Goal: Transaction & Acquisition: Purchase product/service

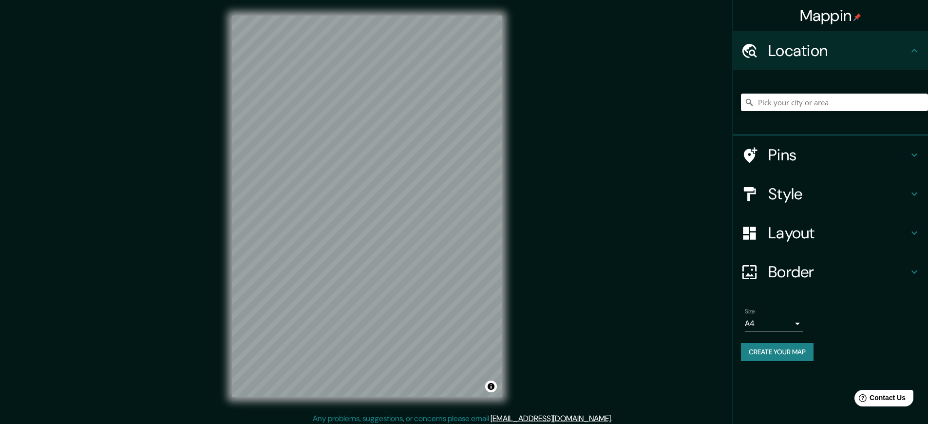
click at [830, 16] on h4 "Mappin" at bounding box center [831, 15] width 62 height 19
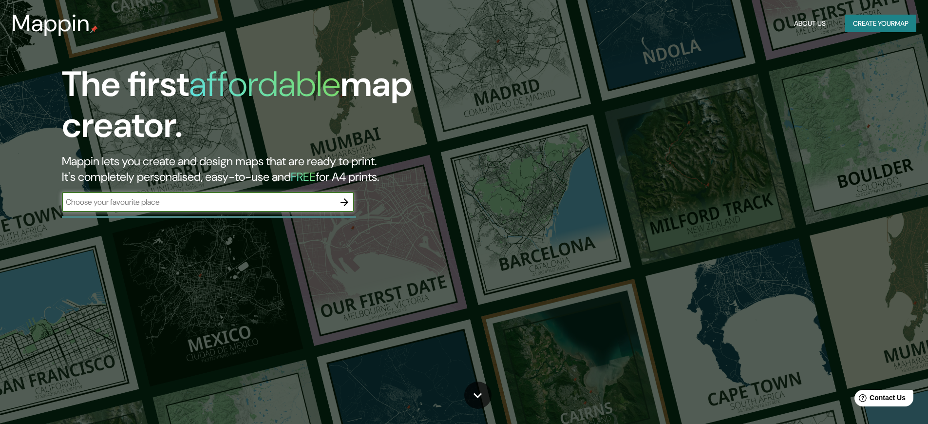
click at [878, 23] on button "Create your map" at bounding box center [880, 24] width 71 height 18
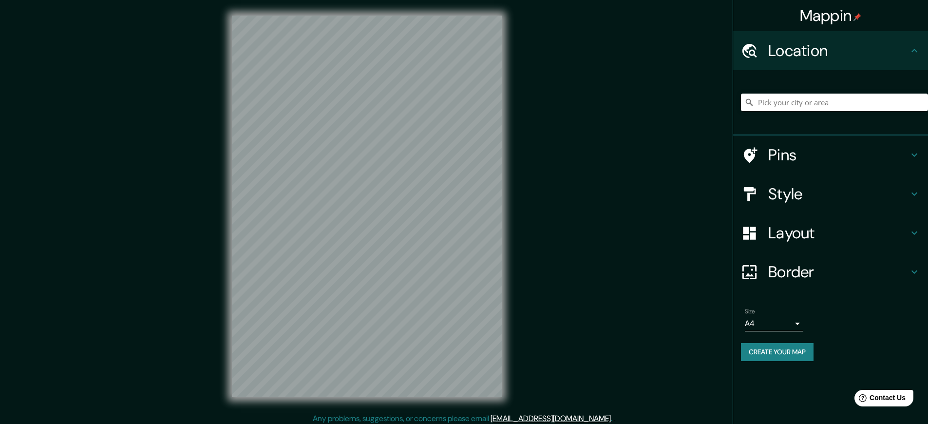
click at [830, 16] on h4 "Mappin" at bounding box center [831, 15] width 62 height 19
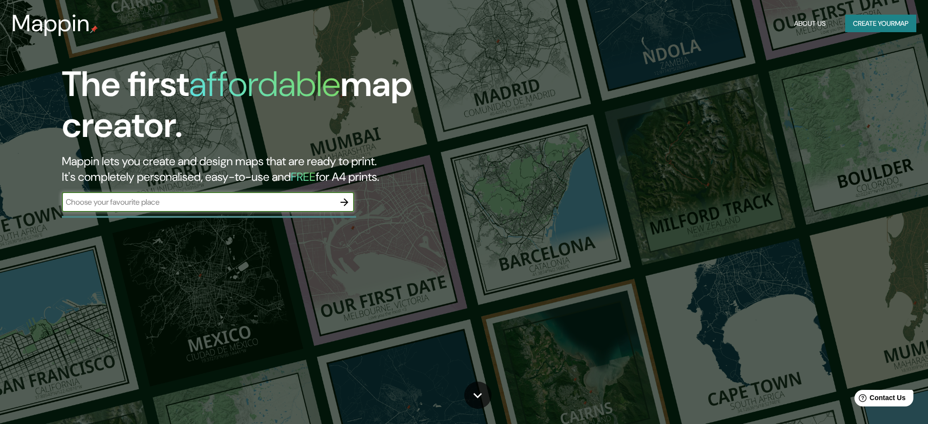
click at [878, 23] on button "Create your map" at bounding box center [880, 24] width 71 height 18
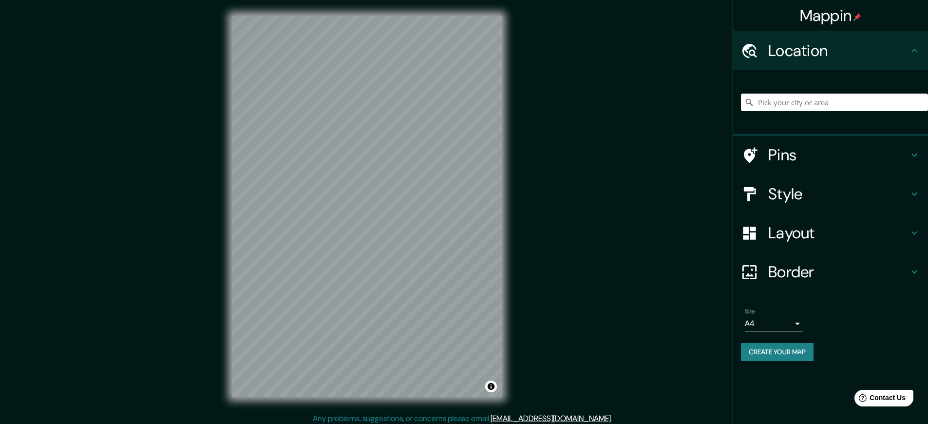
click at [779, 352] on button "Create your map" at bounding box center [777, 352] width 73 height 18
click at [830, 16] on h4 "Mappin" at bounding box center [831, 15] width 62 height 19
click at [557, 418] on link "[EMAIL_ADDRESS][DOMAIN_NAME]" at bounding box center [551, 418] width 120 height 10
click at [830, 16] on h4 "Mappin" at bounding box center [831, 15] width 62 height 19
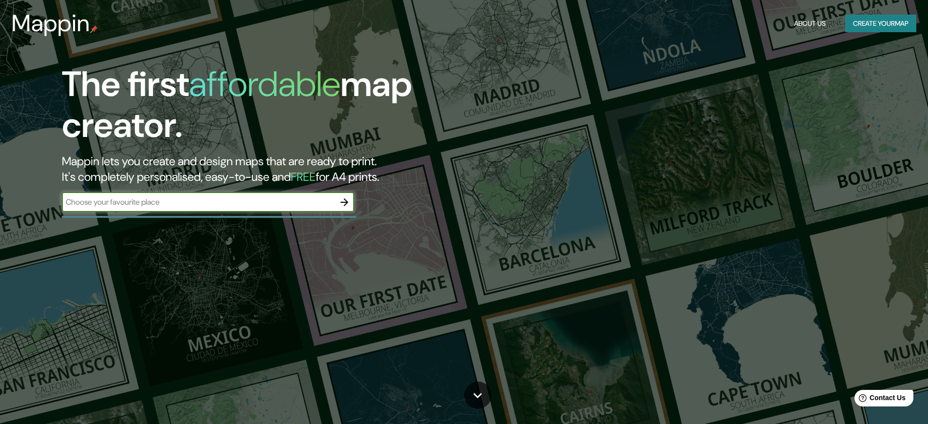
click at [878, 23] on button "Create your map" at bounding box center [880, 24] width 71 height 18
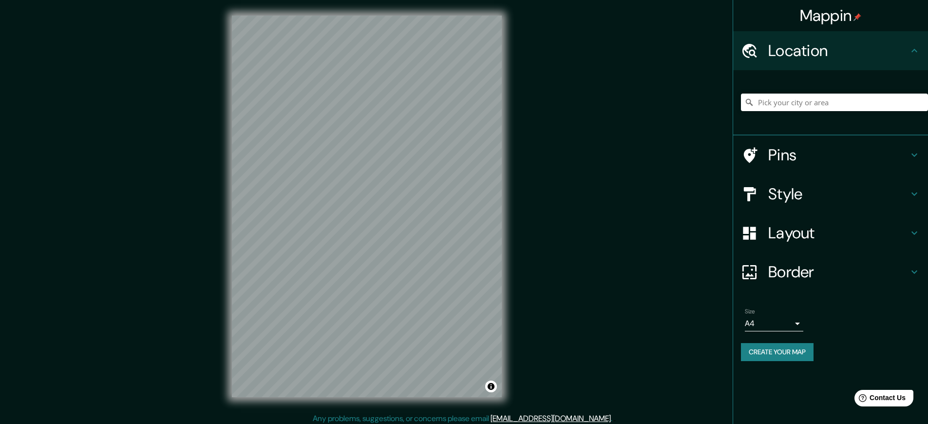
click at [830, 16] on h4 "Mappin" at bounding box center [831, 15] width 62 height 19
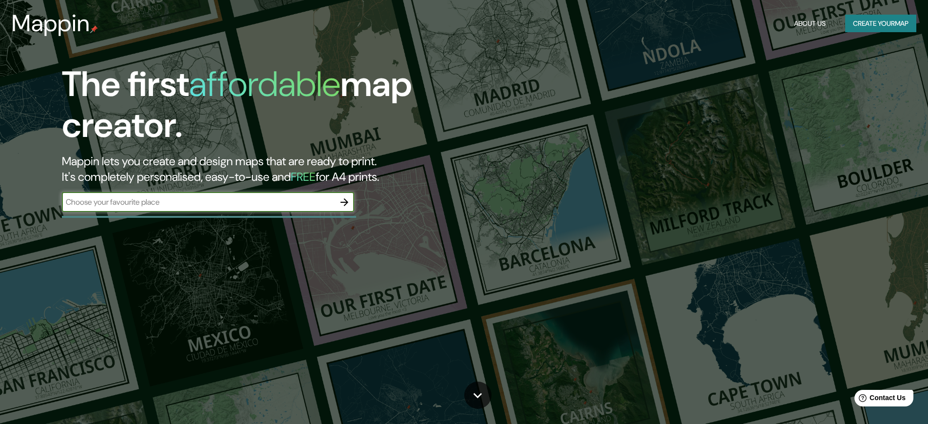
click at [878, 23] on button "Create your map" at bounding box center [880, 24] width 71 height 18
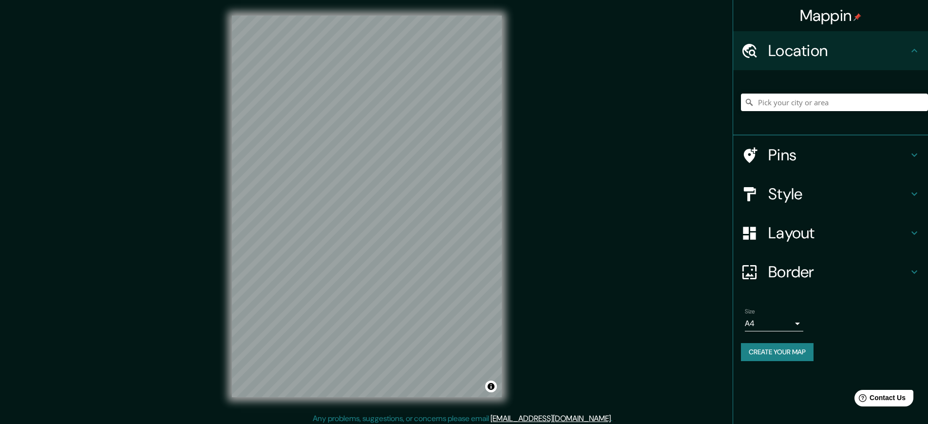
click at [830, 16] on h4 "Mappin" at bounding box center [831, 15] width 62 height 19
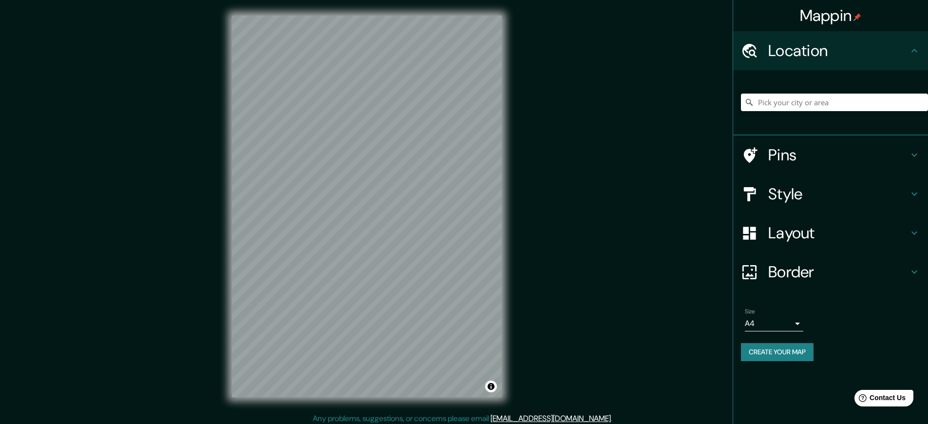
click at [557, 418] on link "[EMAIL_ADDRESS][DOMAIN_NAME]" at bounding box center [551, 418] width 120 height 10
click at [830, 16] on h4 "Mappin" at bounding box center [831, 15] width 62 height 19
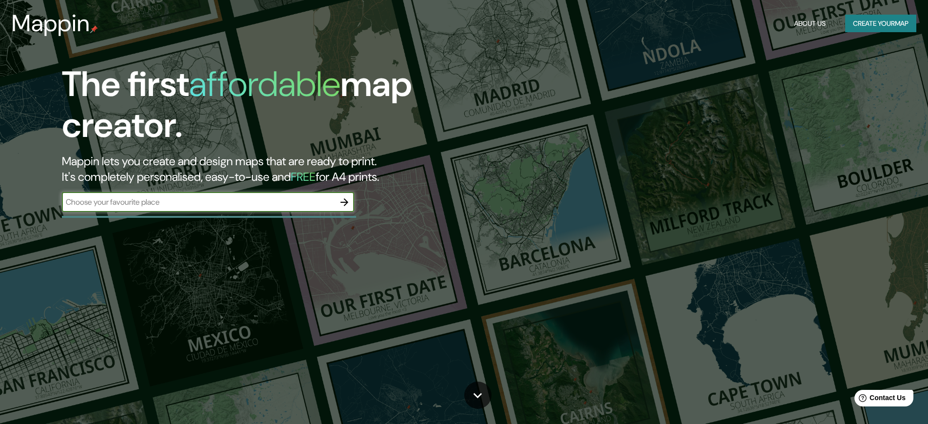
click at [878, 23] on button "Create your map" at bounding box center [880, 24] width 71 height 18
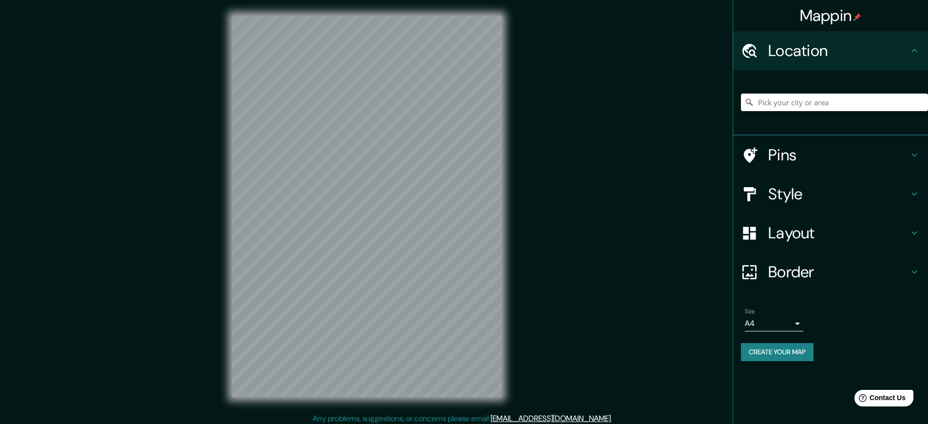
click at [557, 418] on link "[EMAIL_ADDRESS][DOMAIN_NAME]" at bounding box center [551, 418] width 120 height 10
click at [779, 352] on button "Create your map" at bounding box center [777, 352] width 73 height 18
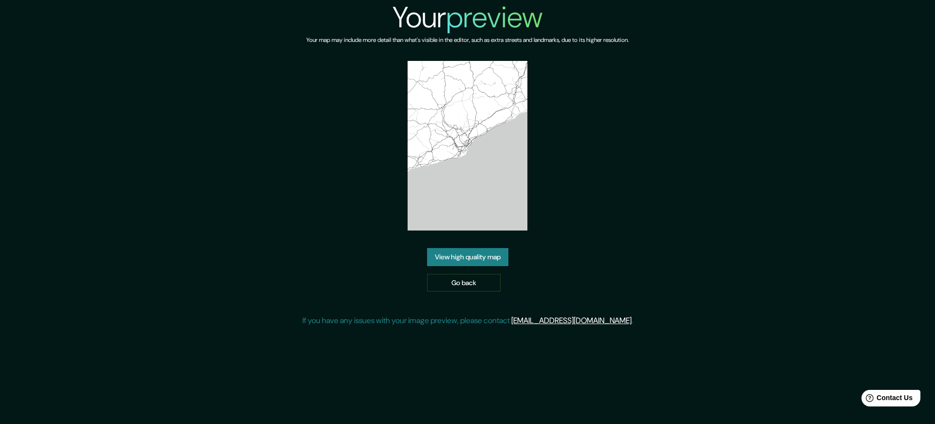
click at [580, 315] on link "[EMAIL_ADDRESS][DOMAIN_NAME]" at bounding box center [572, 320] width 120 height 10
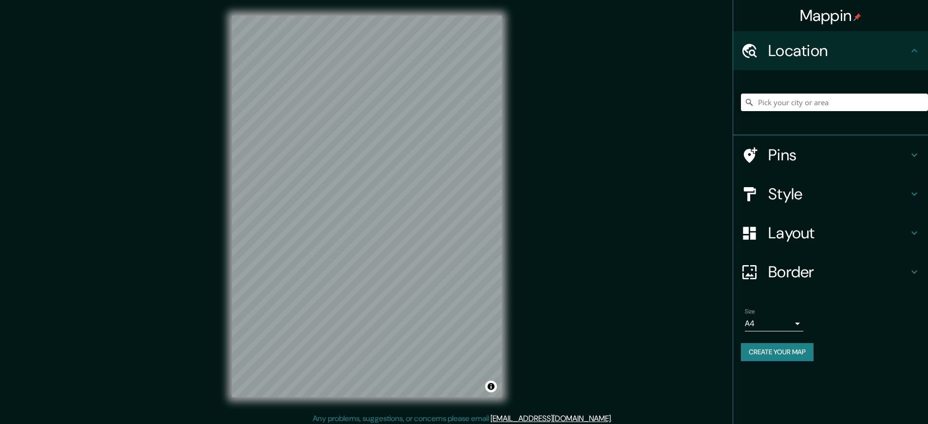
click at [830, 16] on h4 "Mappin" at bounding box center [831, 15] width 62 height 19
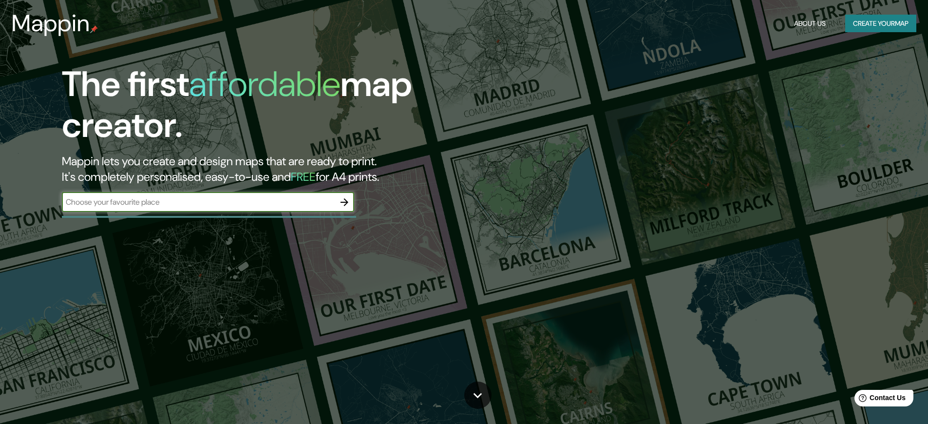
click at [878, 23] on button "Create your map" at bounding box center [880, 24] width 71 height 18
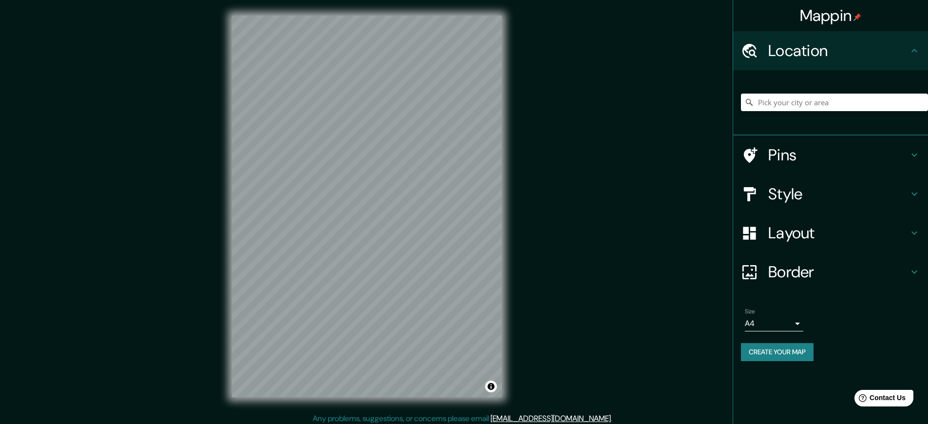
click at [830, 16] on h4 "Mappin" at bounding box center [831, 15] width 62 height 19
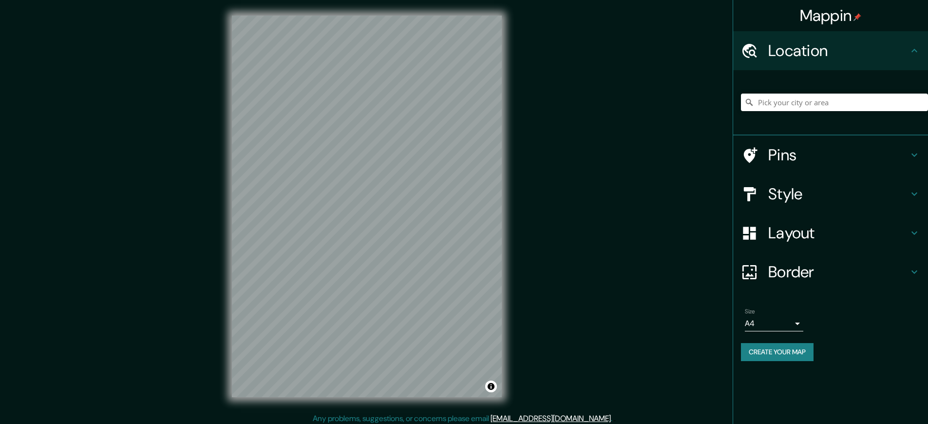
click at [557, 418] on link "[EMAIL_ADDRESS][DOMAIN_NAME]" at bounding box center [551, 418] width 120 height 10
click at [830, 16] on h4 "Mappin" at bounding box center [831, 15] width 62 height 19
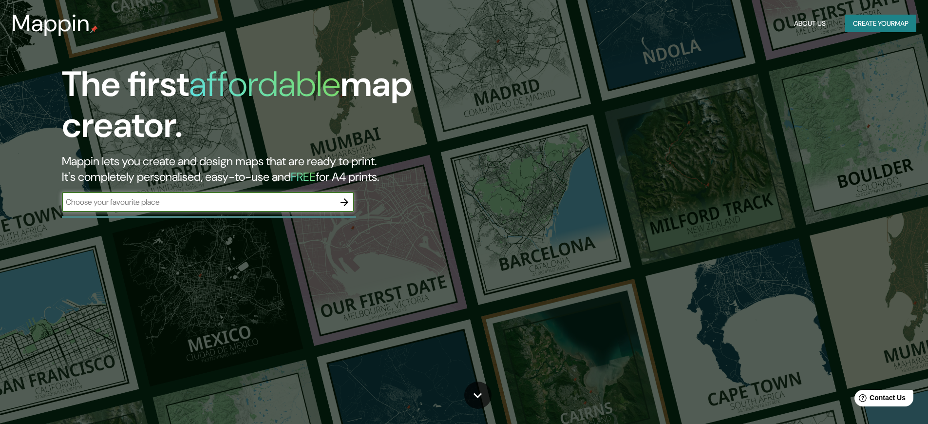
click at [878, 23] on button "Create your map" at bounding box center [880, 24] width 71 height 18
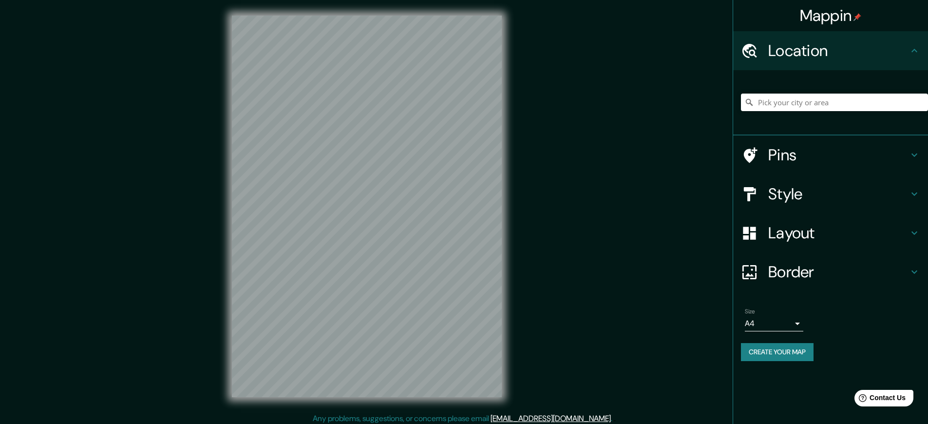
click at [779, 352] on button "Create your map" at bounding box center [777, 352] width 73 height 18
click at [830, 16] on h4 "Mappin" at bounding box center [831, 15] width 62 height 19
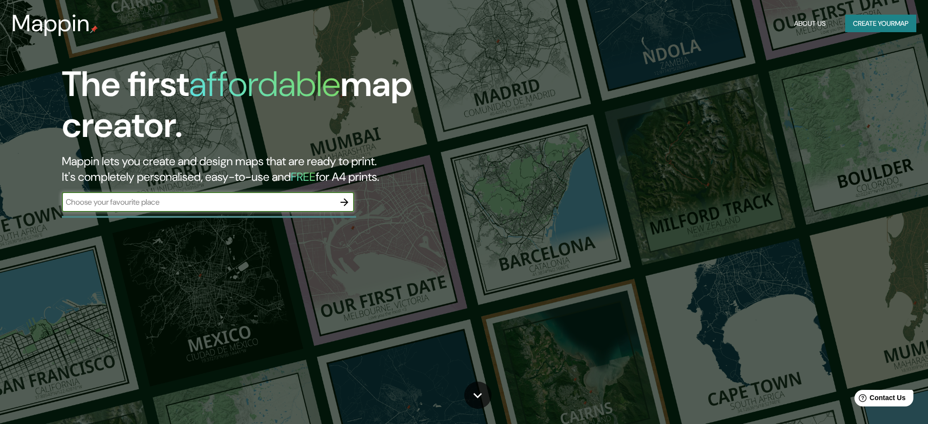
click at [878, 23] on button "Create your map" at bounding box center [880, 24] width 71 height 18
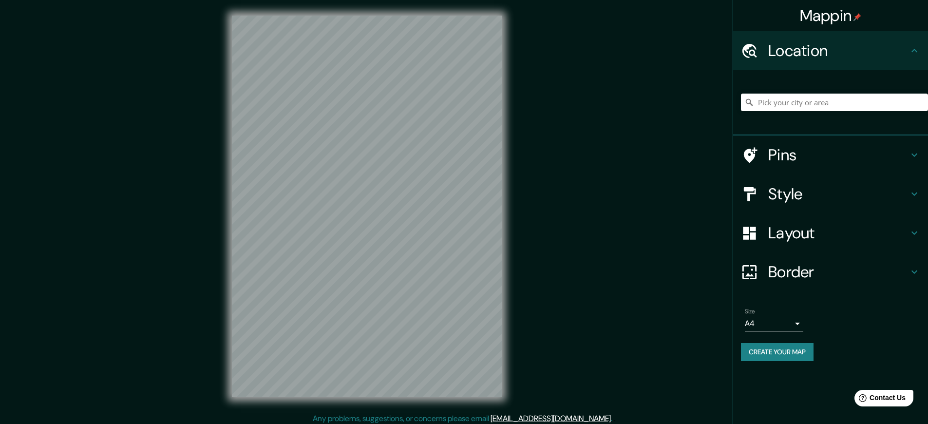
click at [830, 16] on h4 "Mappin" at bounding box center [831, 15] width 62 height 19
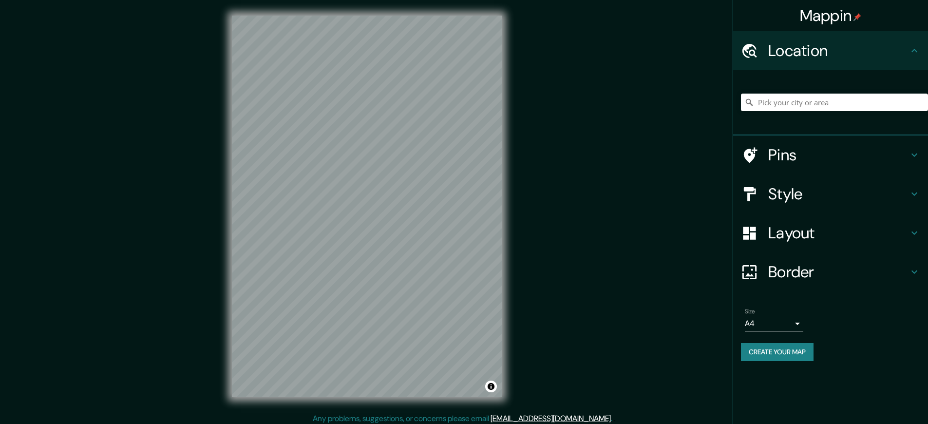
click at [557, 418] on link "[EMAIL_ADDRESS][DOMAIN_NAME]" at bounding box center [551, 418] width 120 height 10
click at [830, 16] on h4 "Mappin" at bounding box center [831, 15] width 62 height 19
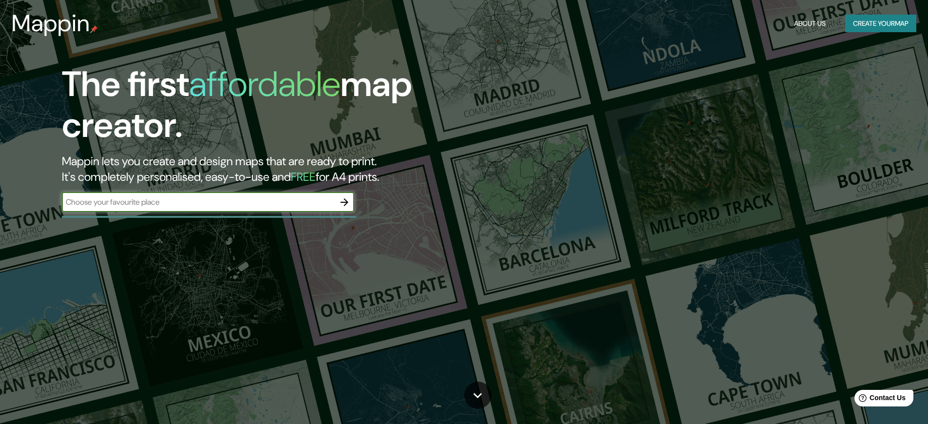
click at [878, 23] on button "Create your map" at bounding box center [880, 24] width 71 height 18
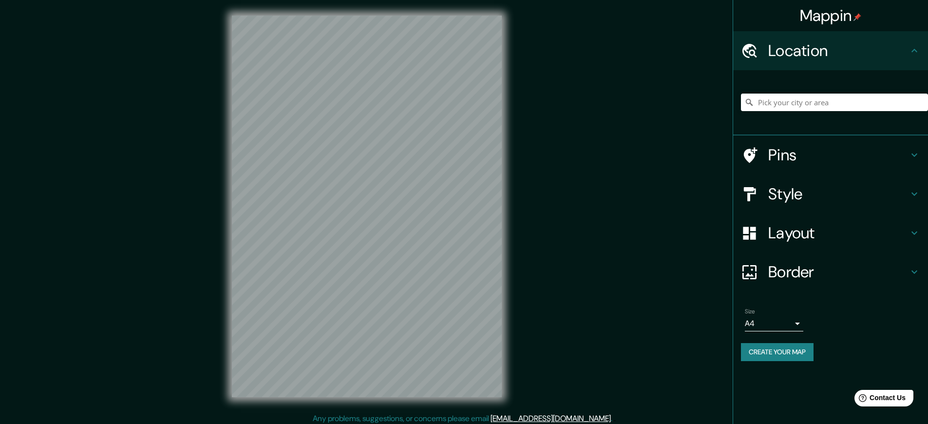
click at [779, 352] on button "Create your map" at bounding box center [777, 352] width 73 height 18
click at [830, 16] on h4 "Mappin" at bounding box center [831, 15] width 62 height 19
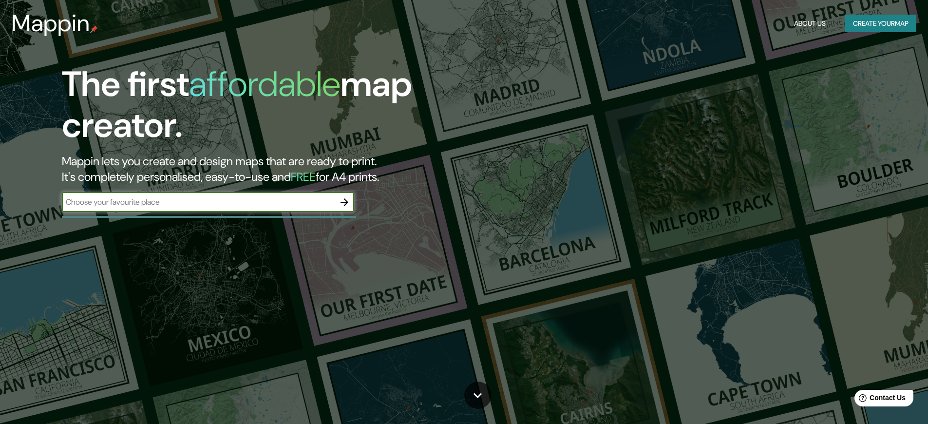
click at [878, 23] on button "Create your map" at bounding box center [880, 24] width 71 height 18
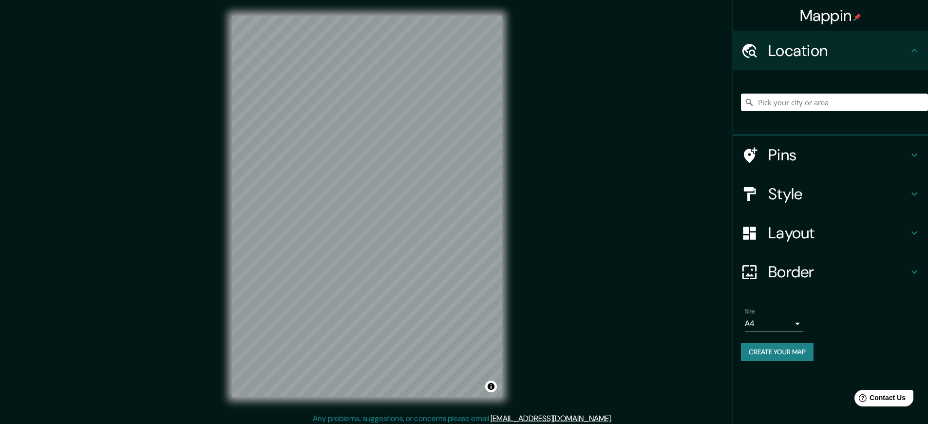
click at [830, 16] on h4 "Mappin" at bounding box center [831, 15] width 62 height 19
click at [557, 418] on link "[EMAIL_ADDRESS][DOMAIN_NAME]" at bounding box center [551, 418] width 120 height 10
click at [830, 16] on h4 "Mappin" at bounding box center [831, 15] width 62 height 19
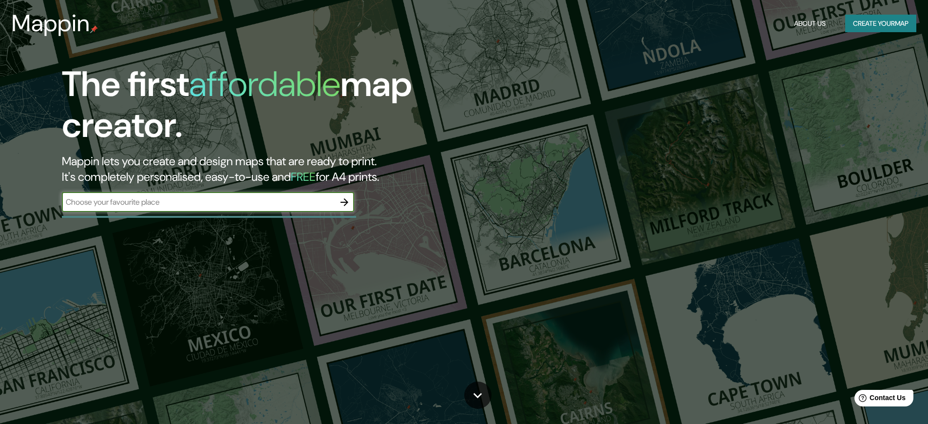
click at [878, 23] on button "Create your map" at bounding box center [880, 24] width 71 height 18
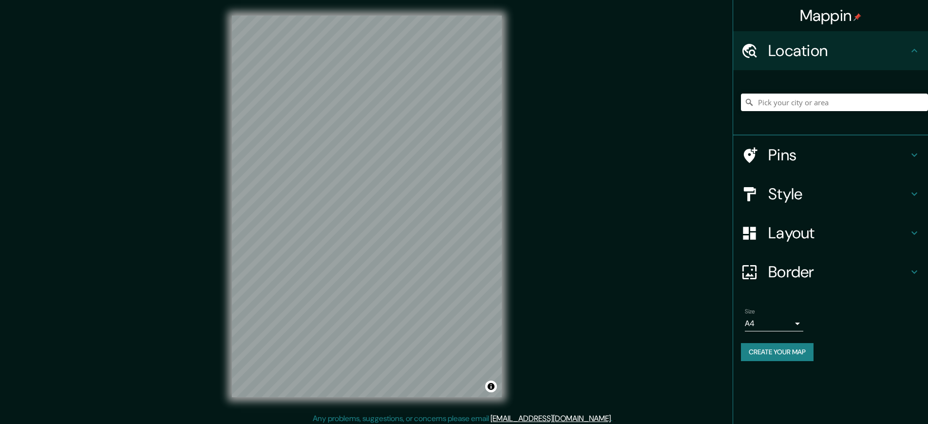
click at [779, 352] on button "Create your map" at bounding box center [777, 352] width 73 height 18
click at [557, 418] on link "[EMAIL_ADDRESS][DOMAIN_NAME]" at bounding box center [551, 418] width 120 height 10
